Goal: Share content

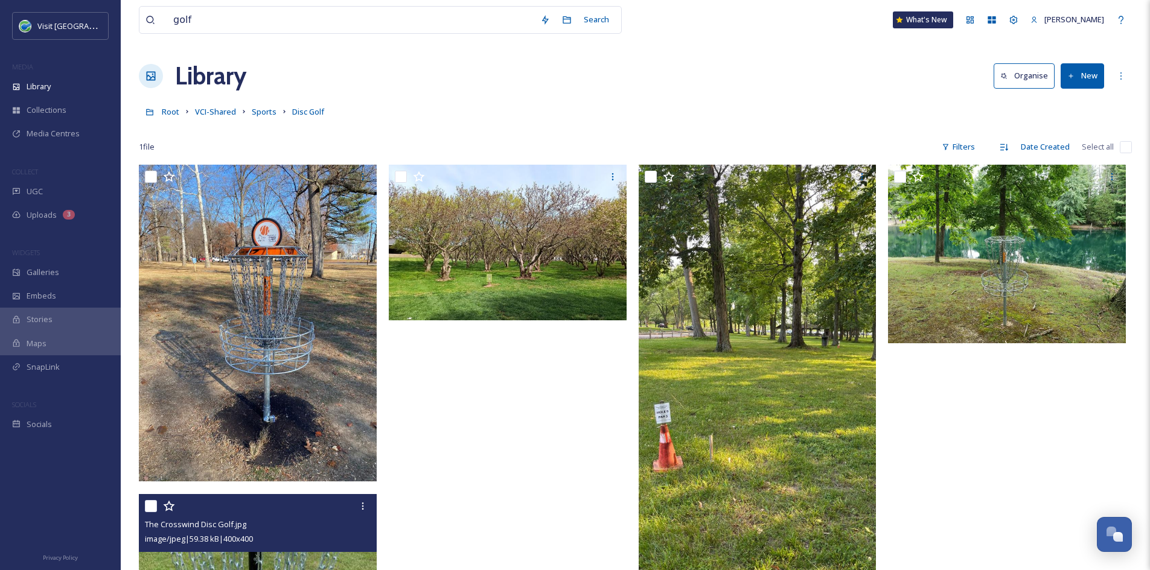
click at [1083, 72] on button "New" at bounding box center [1081, 75] width 43 height 25
click at [1076, 106] on span "File Upload" at bounding box center [1077, 103] width 40 height 11
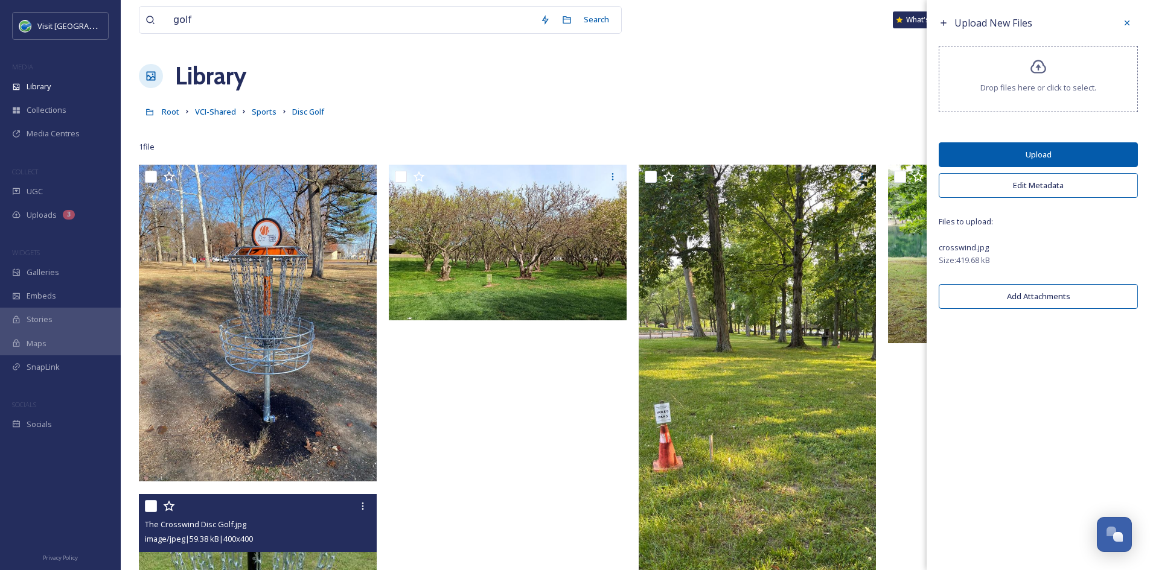
click at [1103, 148] on button "Upload" at bounding box center [1037, 154] width 199 height 25
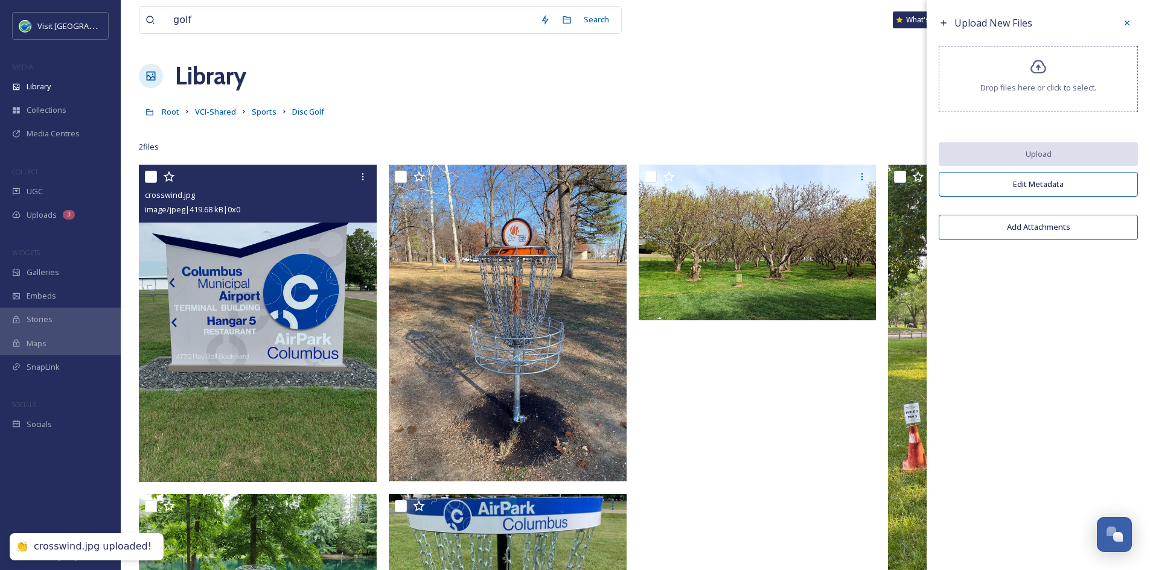
click at [292, 290] on img at bounding box center [258, 323] width 238 height 317
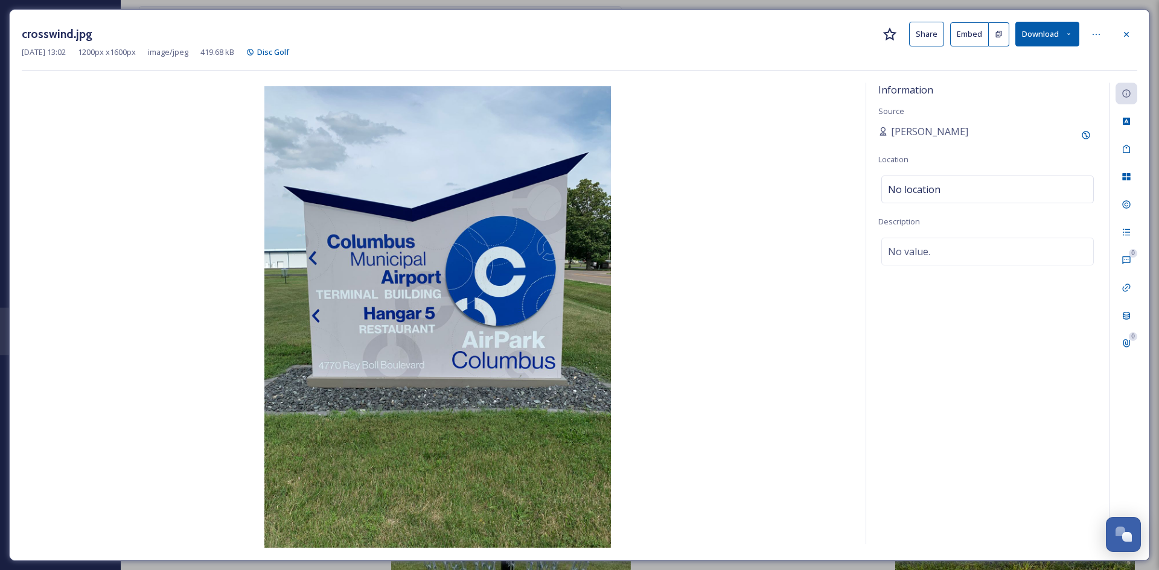
click at [923, 33] on button "Share" at bounding box center [926, 34] width 35 height 25
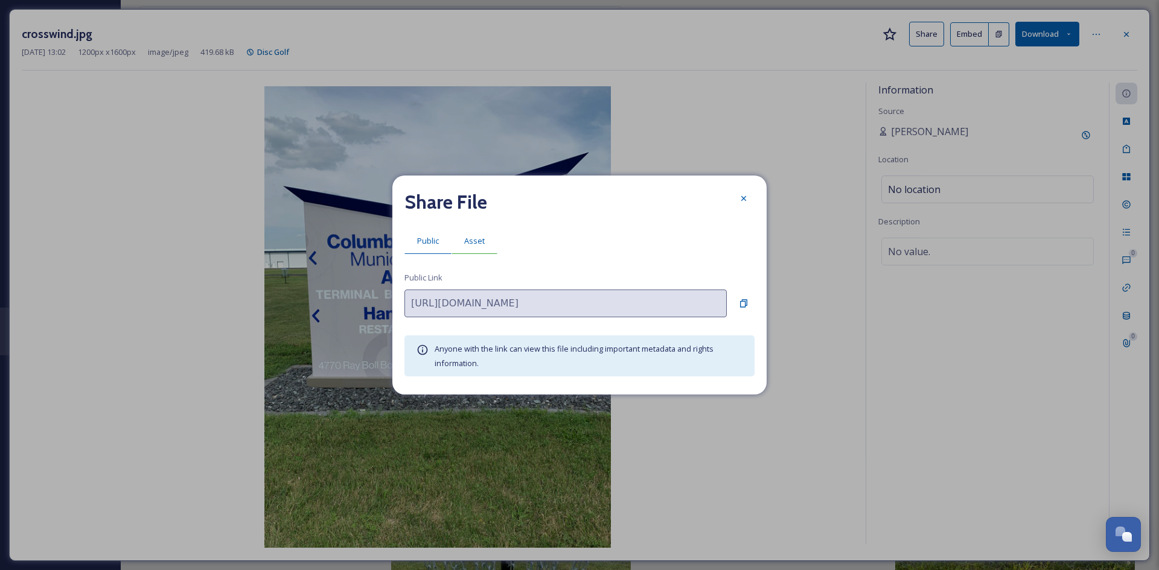
click at [476, 245] on span "Asset" at bounding box center [474, 240] width 21 height 11
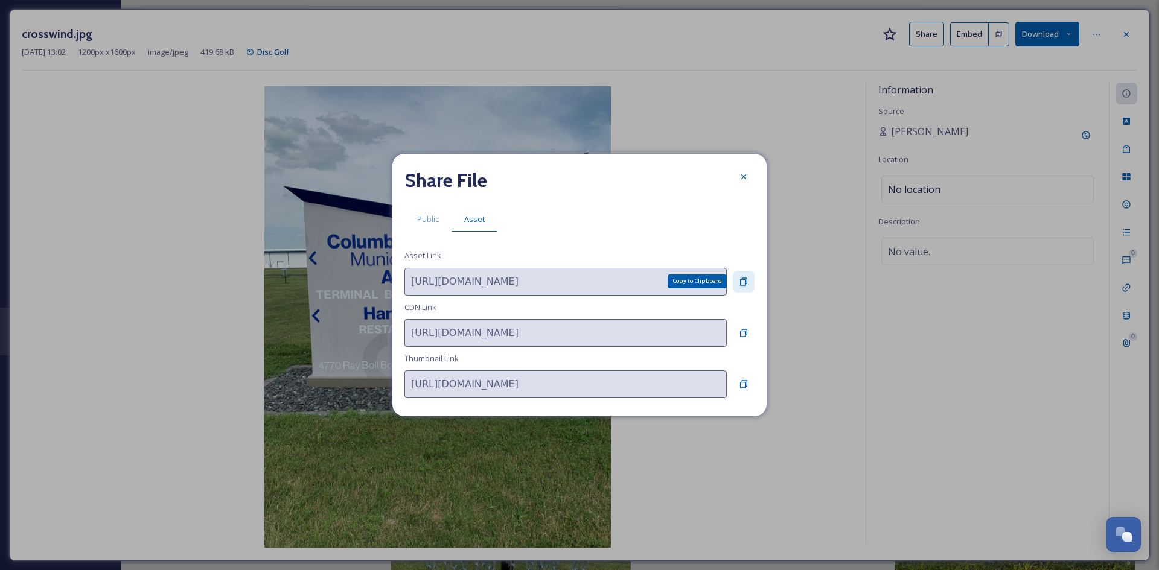
click at [742, 280] on icon at bounding box center [744, 282] width 10 height 10
click at [748, 178] on icon at bounding box center [744, 177] width 10 height 10
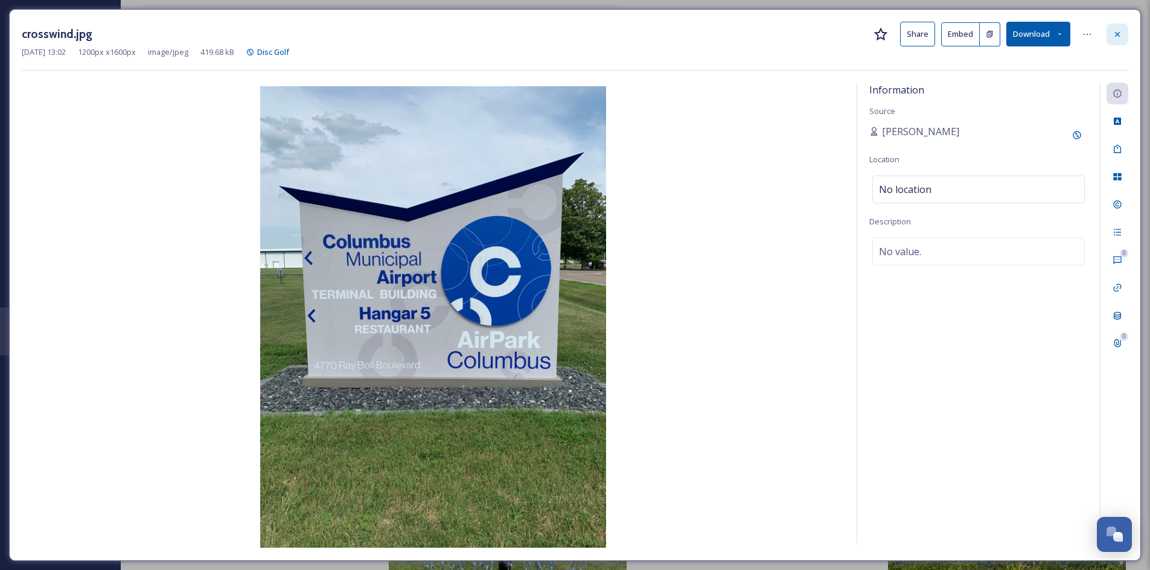
click at [1122, 31] on div at bounding box center [1117, 35] width 22 height 22
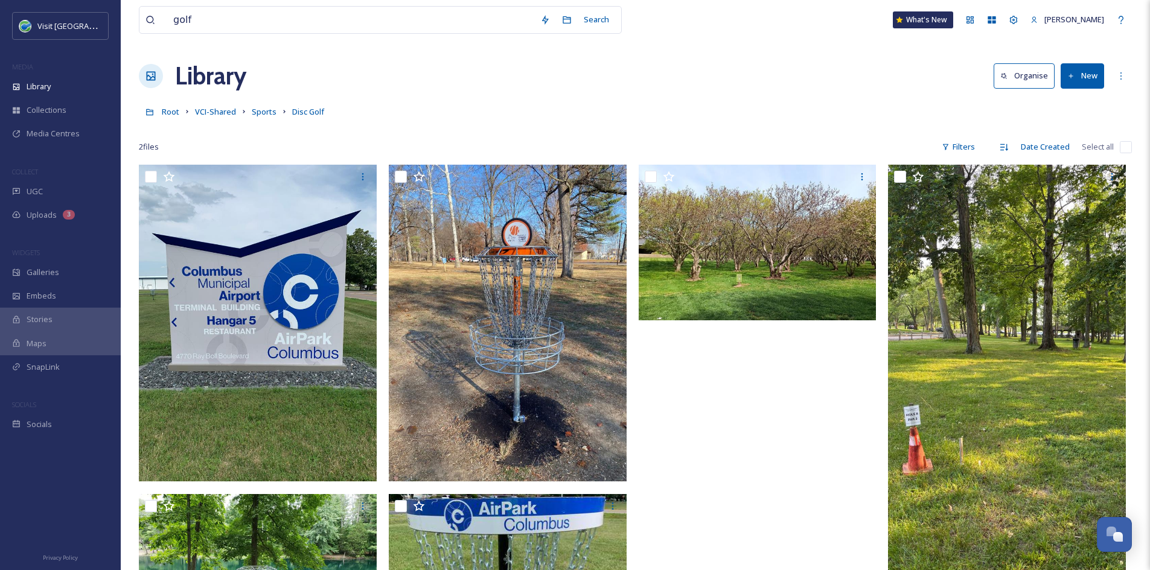
click at [1079, 79] on button "New" at bounding box center [1081, 75] width 43 height 25
click at [1074, 101] on span "File Upload" at bounding box center [1077, 103] width 40 height 11
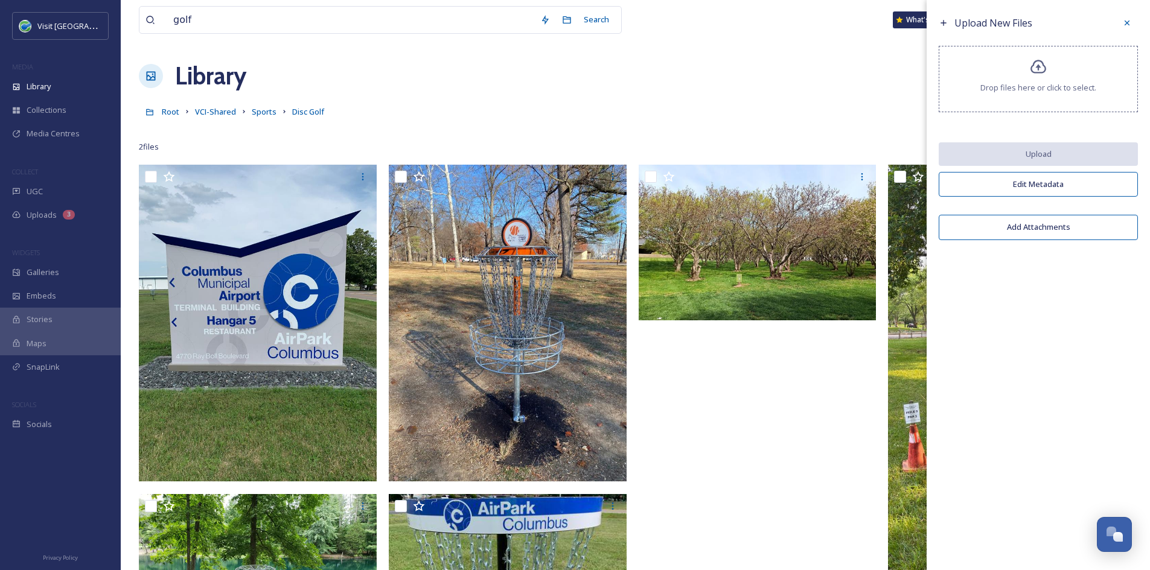
click at [1042, 71] on icon at bounding box center [1037, 67] width 17 height 17
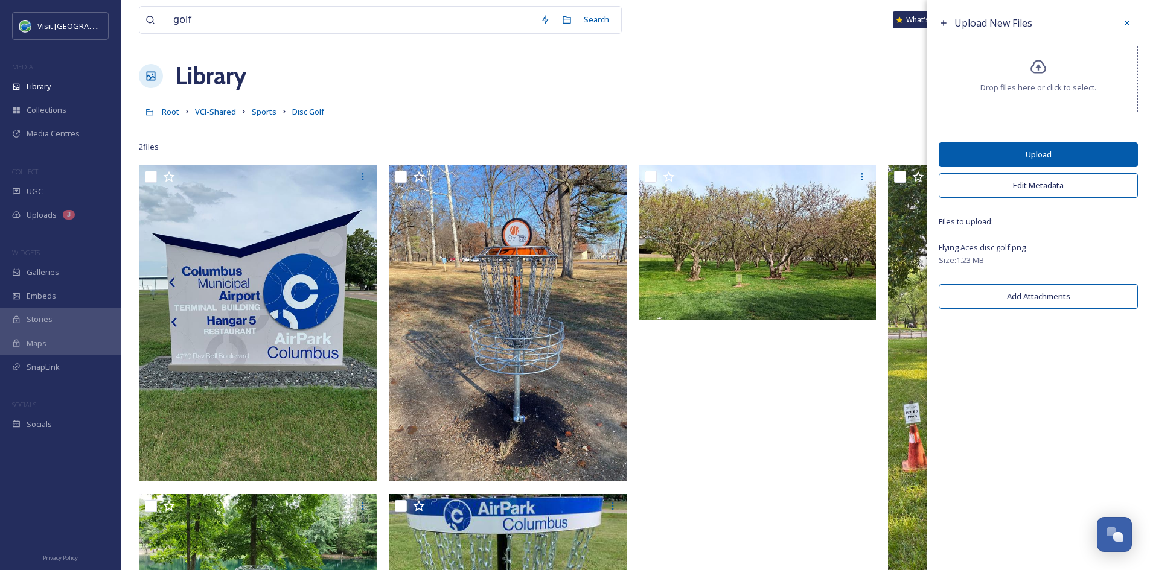
click at [1009, 151] on button "Upload" at bounding box center [1037, 154] width 199 height 25
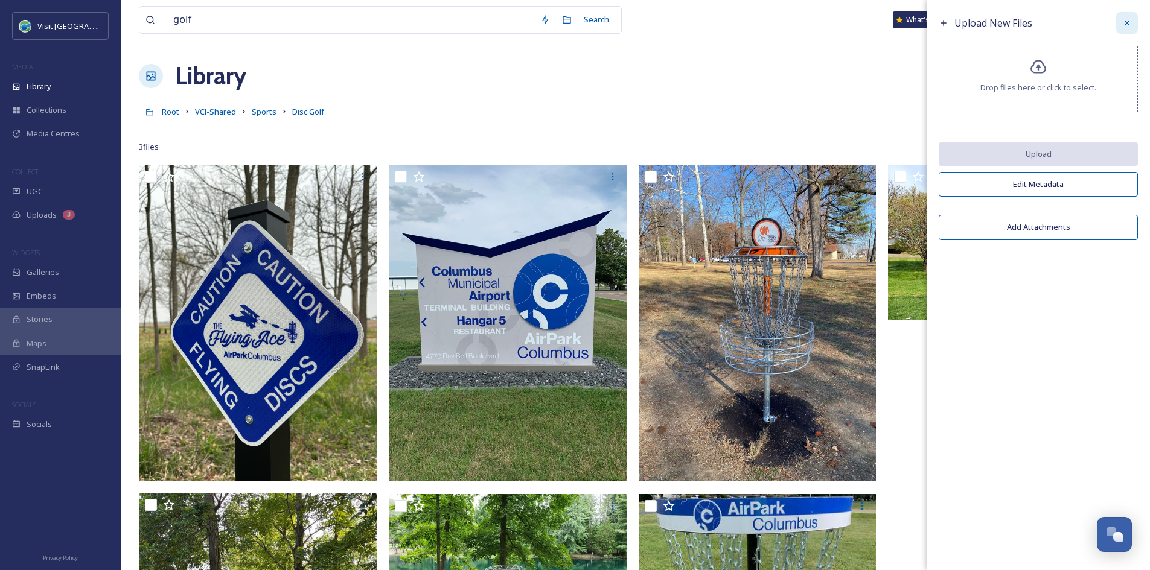
click at [1128, 24] on icon at bounding box center [1127, 23] width 10 height 10
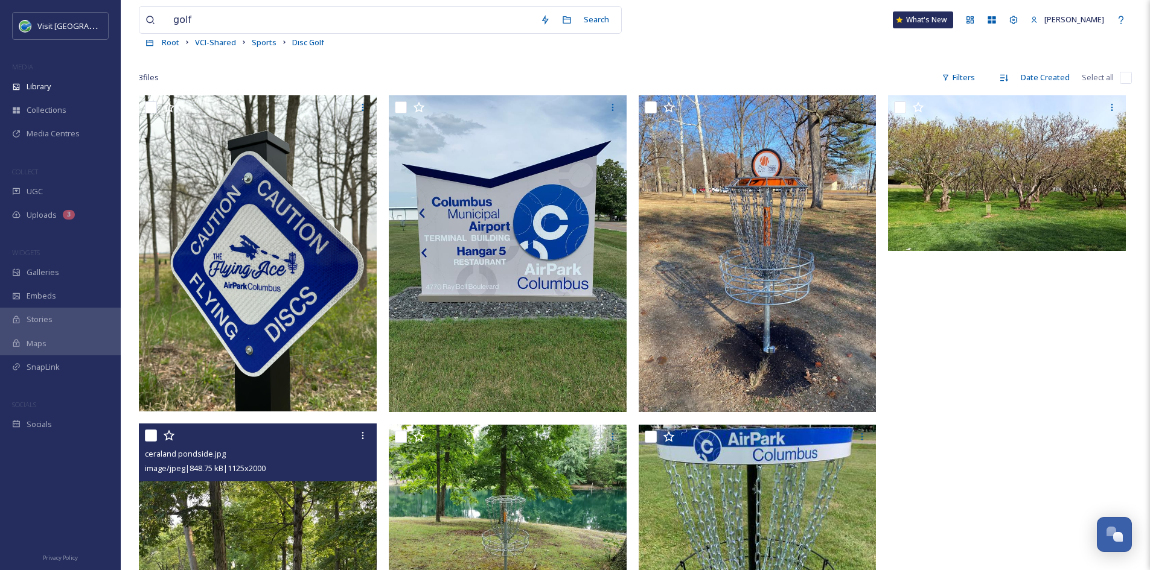
scroll to position [68, 0]
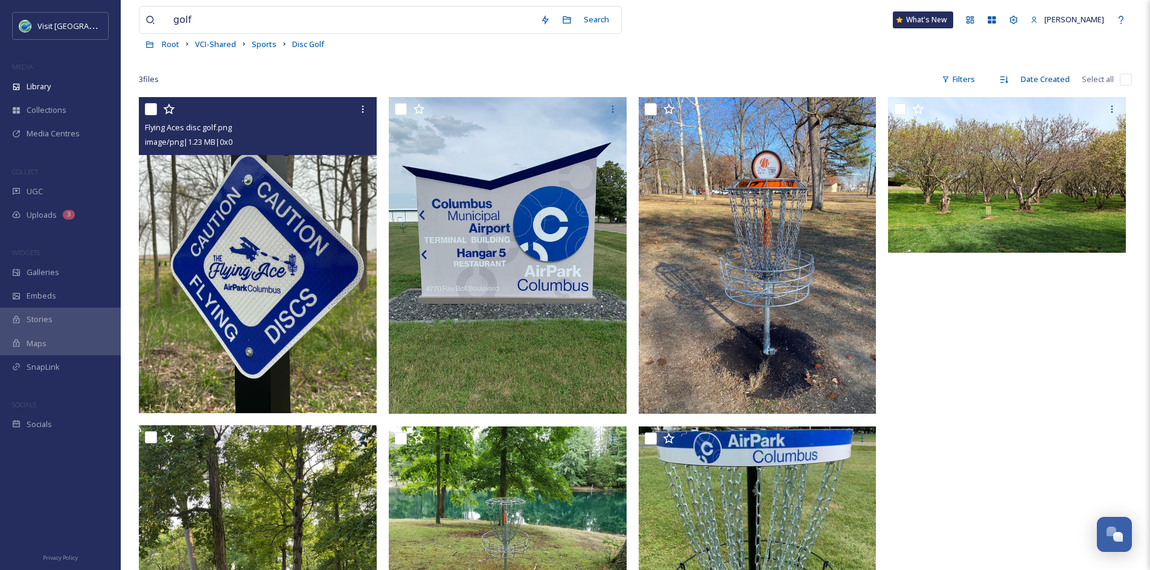
click at [267, 284] on img at bounding box center [258, 255] width 238 height 316
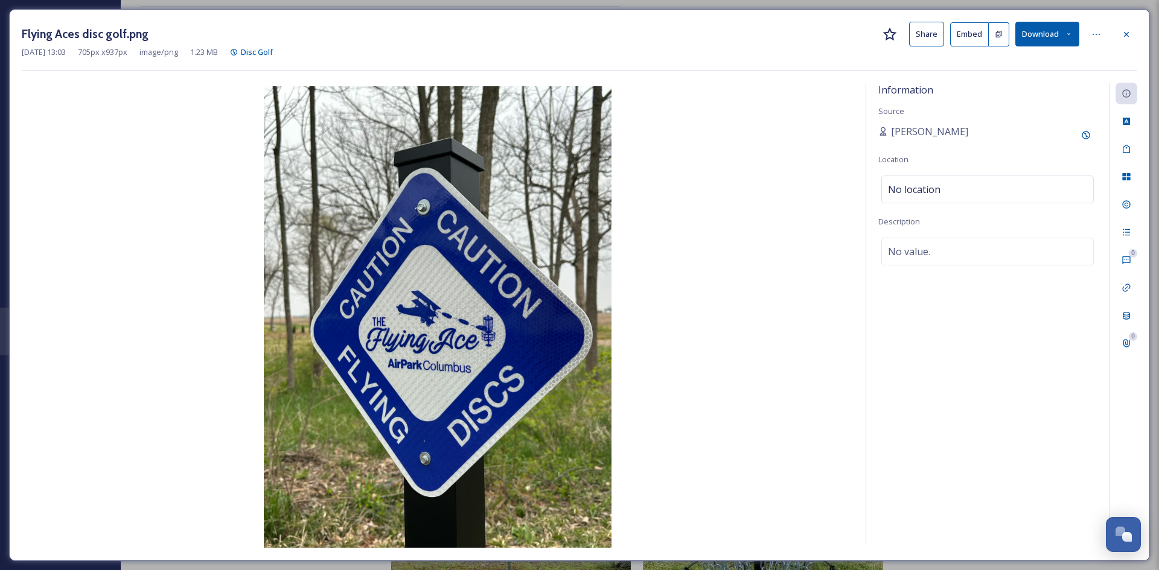
click at [940, 33] on button "Share" at bounding box center [926, 34] width 35 height 25
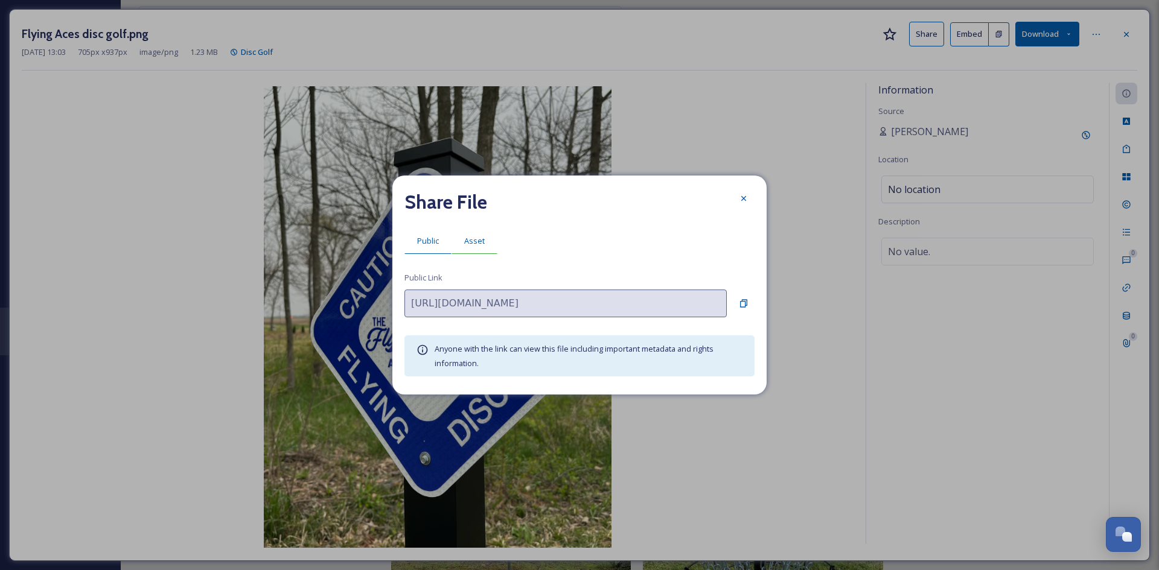
click at [479, 236] on span "Asset" at bounding box center [474, 240] width 21 height 11
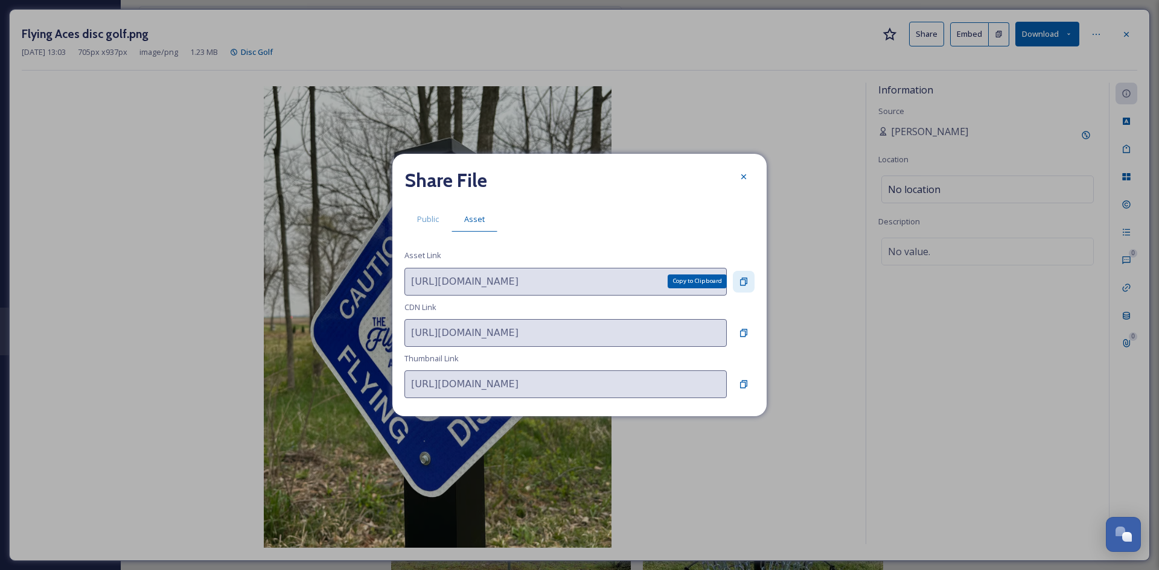
click at [739, 286] on icon at bounding box center [744, 282] width 10 height 10
click at [740, 176] on icon at bounding box center [744, 177] width 10 height 10
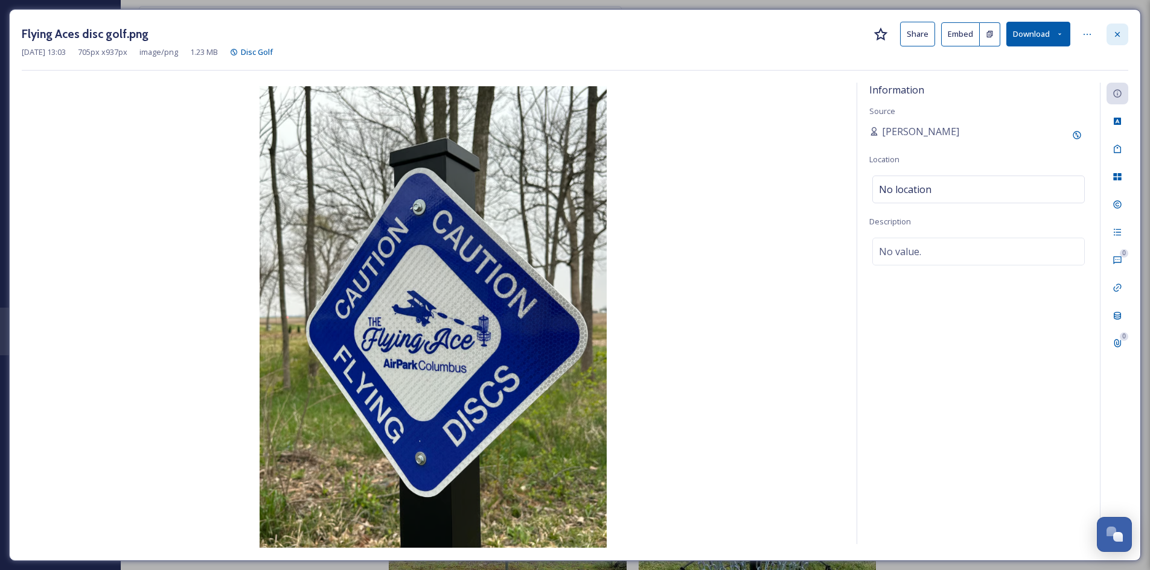
click at [1115, 33] on icon at bounding box center [1117, 35] width 10 height 10
